Goal: Find contact information: Find contact information

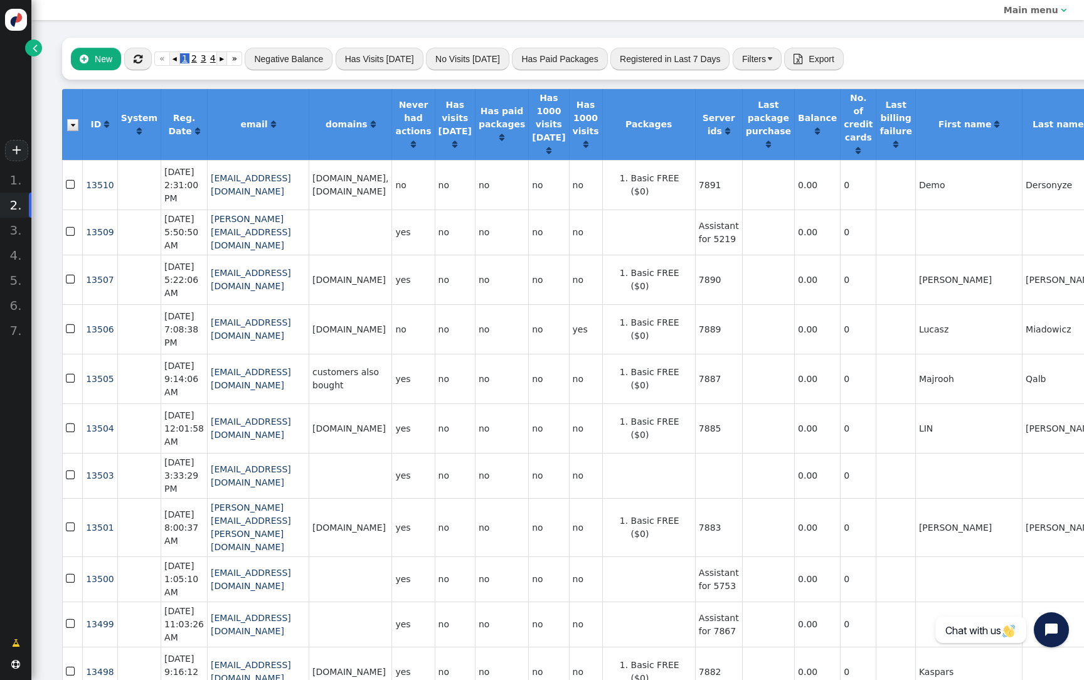
click at [39, 46] on link "" at bounding box center [33, 48] width 17 height 17
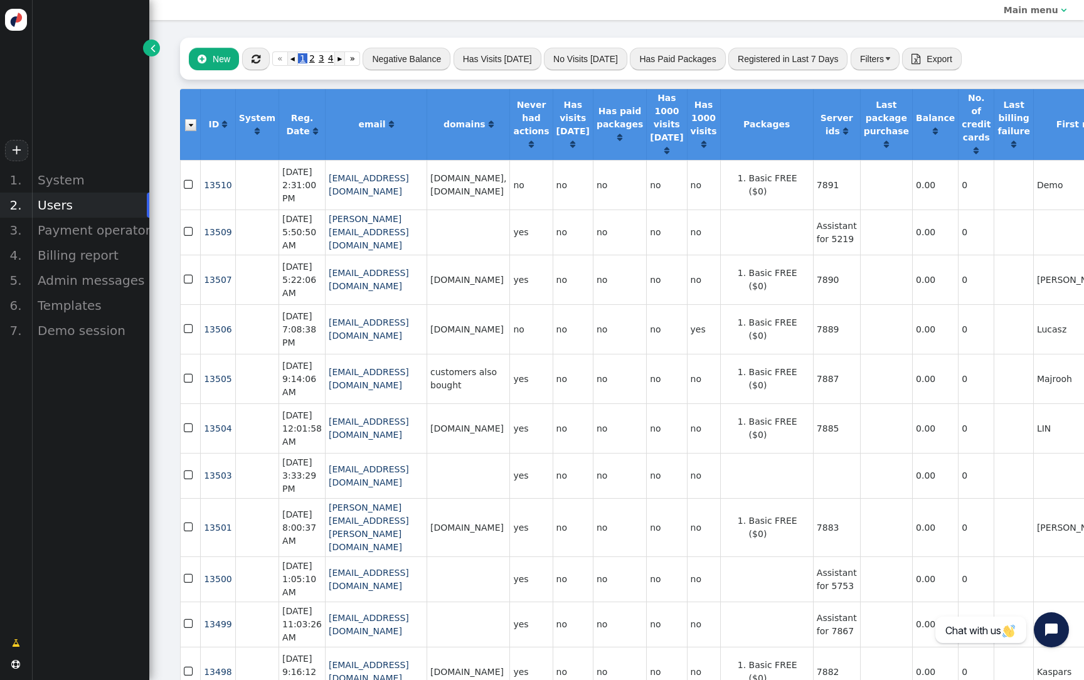
click at [39, 46] on div "+ 1. System 2. Users 3. Payment operators 4. Billing report 5. Admin messages 6…" at bounding box center [74, 340] width 149 height 680
drag, startPoint x: 444, startPoint y: 251, endPoint x: 354, endPoint y: 252, distance: 90.3
click at [354, 252] on td "[PERSON_NAME][EMAIL_ADDRESS][DOMAIN_NAME]" at bounding box center [376, 231] width 102 height 45
copy link "[DOMAIN_NAME]"
click at [109, 256] on div "Billing report" at bounding box center [90, 255] width 118 height 25
